Goal: Information Seeking & Learning: Learn about a topic

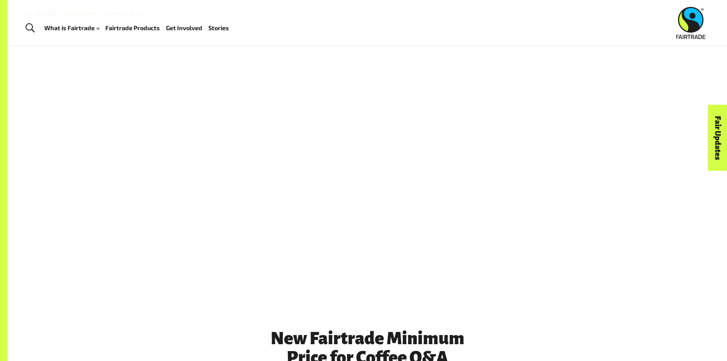
click at [215, 173] on div at bounding box center [367, 174] width 467 height 195
click at [184, 168] on div at bounding box center [367, 174] width 467 height 195
click at [517, 119] on div at bounding box center [367, 174] width 467 height 195
click at [559, 80] on div at bounding box center [367, 174] width 467 height 195
click at [682, 156] on div "Fair Updates" at bounding box center [675, 161] width 66 height 19
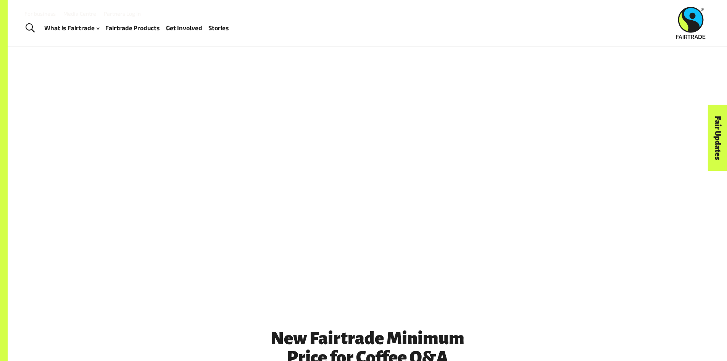
click at [722, 127] on link "Fair Updates" at bounding box center [717, 138] width 19 height 66
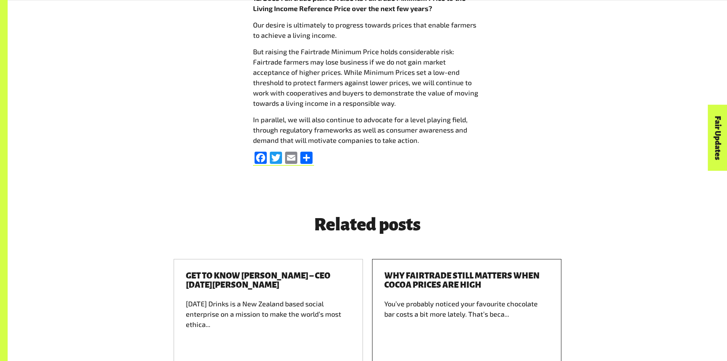
scroll to position [2637, 0]
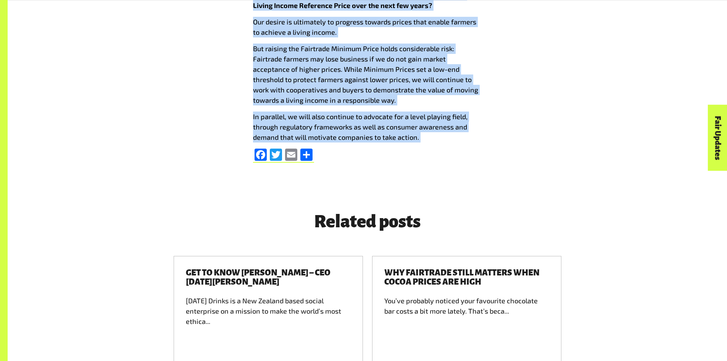
drag, startPoint x: 248, startPoint y: 105, endPoint x: 497, endPoint y: 102, distance: 249.3
copy div "6. Lore ip dolorsit ametc adi Elitseddo Eiusmod Tempo inc utlabo? Etd Magnaaliq…"
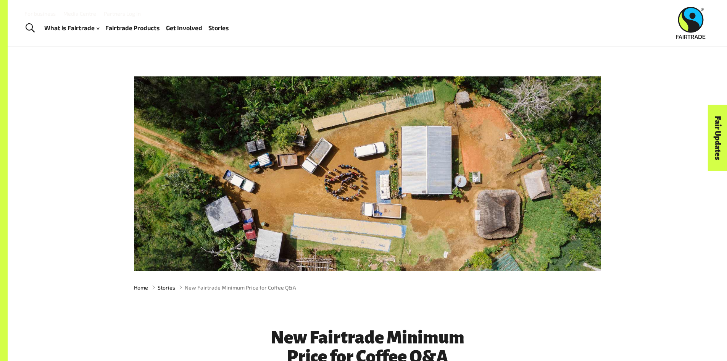
scroll to position [0, 0]
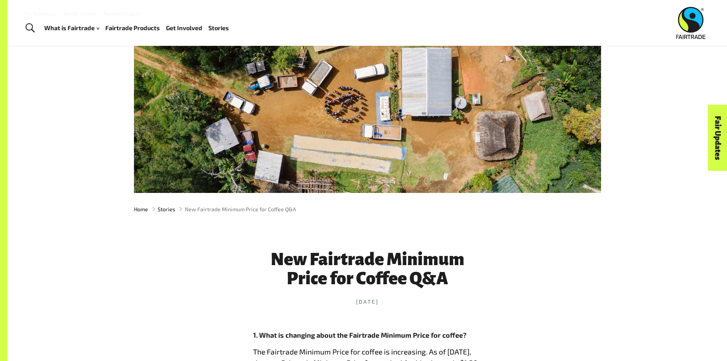
scroll to position [191, 0]
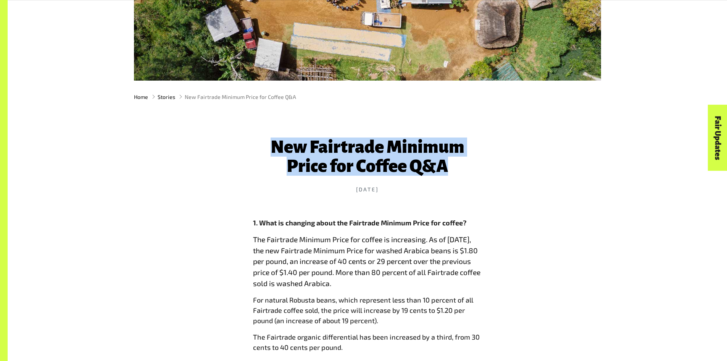
drag, startPoint x: 263, startPoint y: 148, endPoint x: 534, endPoint y: 174, distance: 271.9
copy h1 "New Fairtrade Minimum Price for Coffee Q&A"
